Goal: Task Accomplishment & Management: Manage account settings

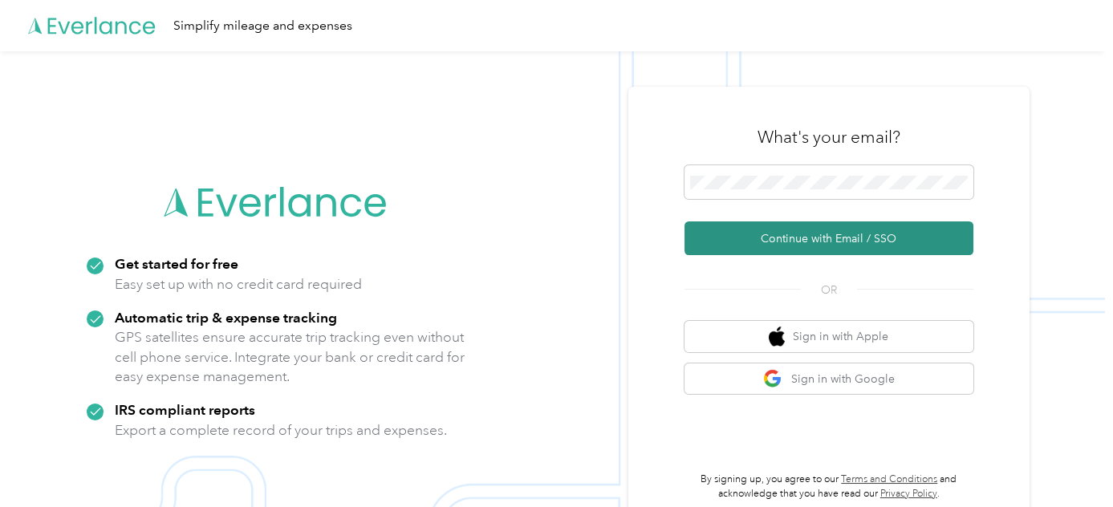
click at [738, 240] on button "Continue with Email / SSO" at bounding box center [829, 239] width 289 height 34
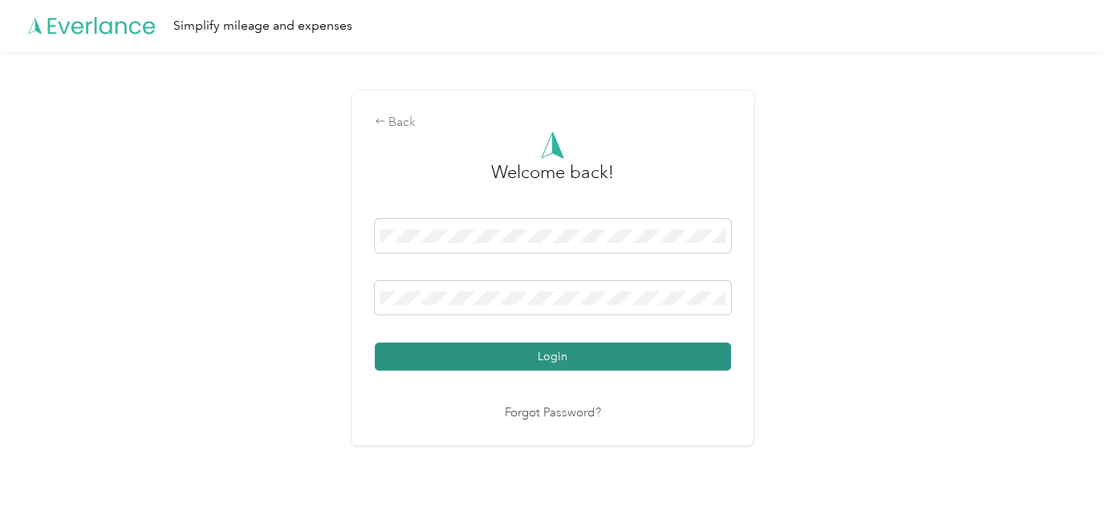
click at [478, 359] on button "Login" at bounding box center [553, 357] width 356 height 28
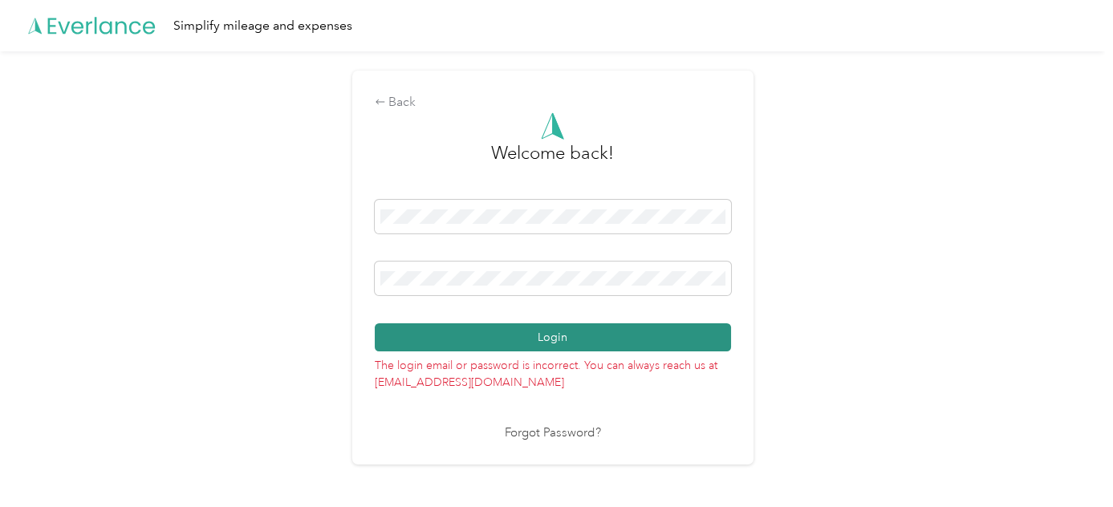
click at [492, 340] on button "Login" at bounding box center [553, 337] width 356 height 28
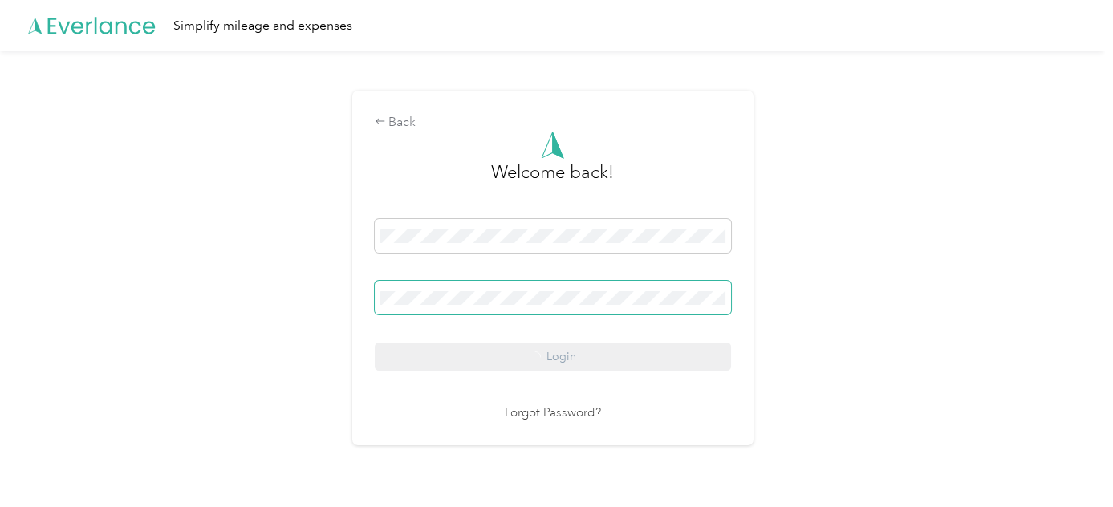
click at [474, 294] on span at bounding box center [553, 298] width 356 height 34
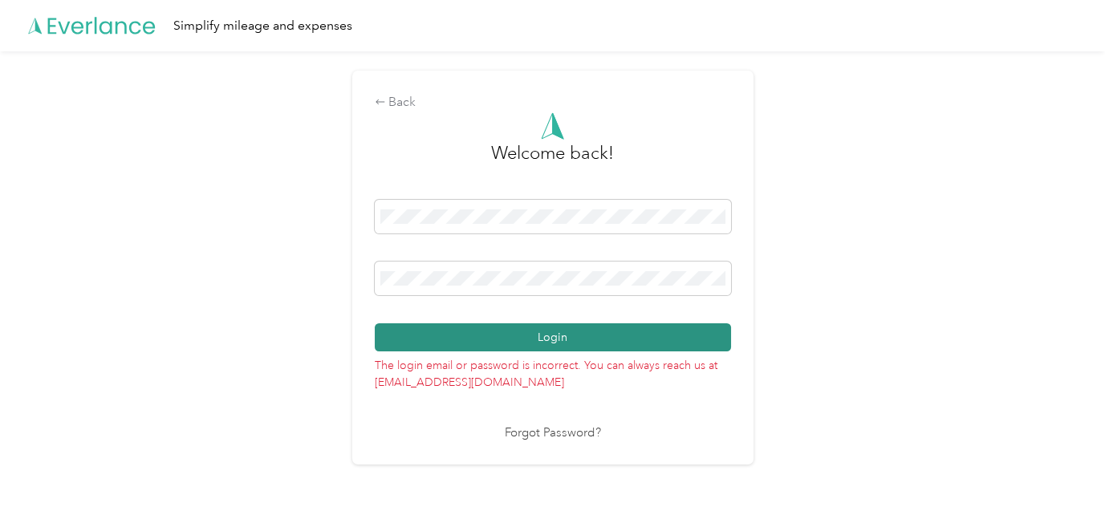
click at [419, 336] on button "Login" at bounding box center [553, 337] width 356 height 28
